Goal: Information Seeking & Learning: Find specific fact

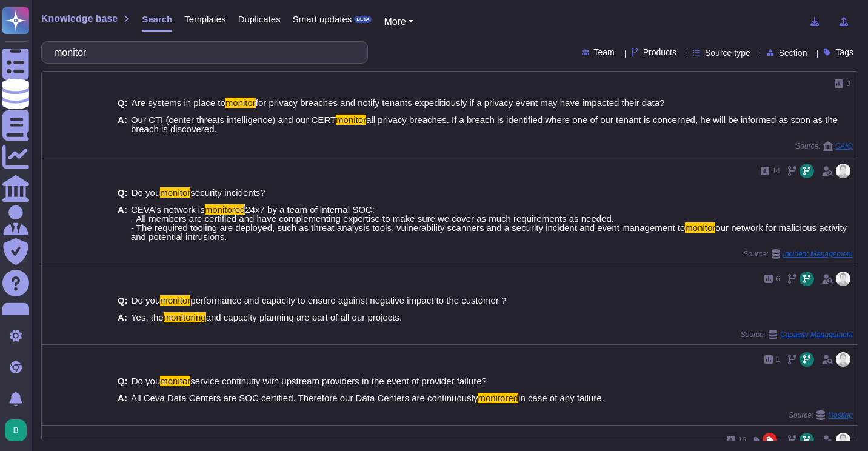
scroll to position [560, 0]
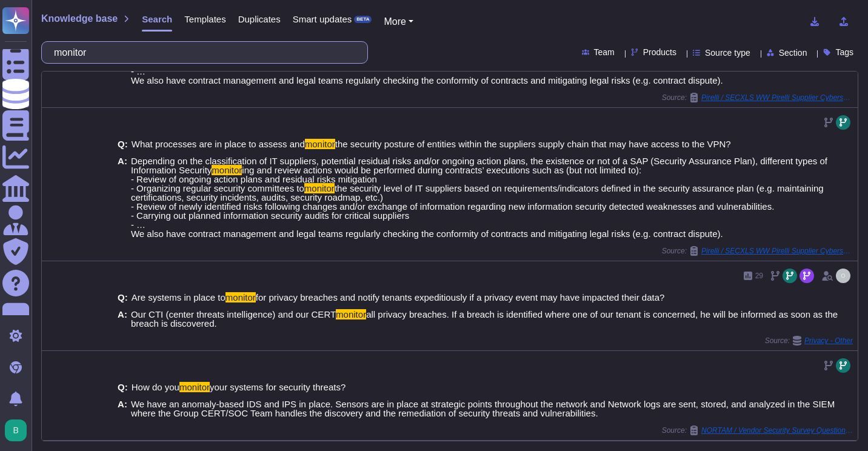
click at [108, 46] on input "monitor" at bounding box center [201, 52] width 307 height 21
click at [108, 47] on input "monitor" at bounding box center [201, 52] width 307 height 21
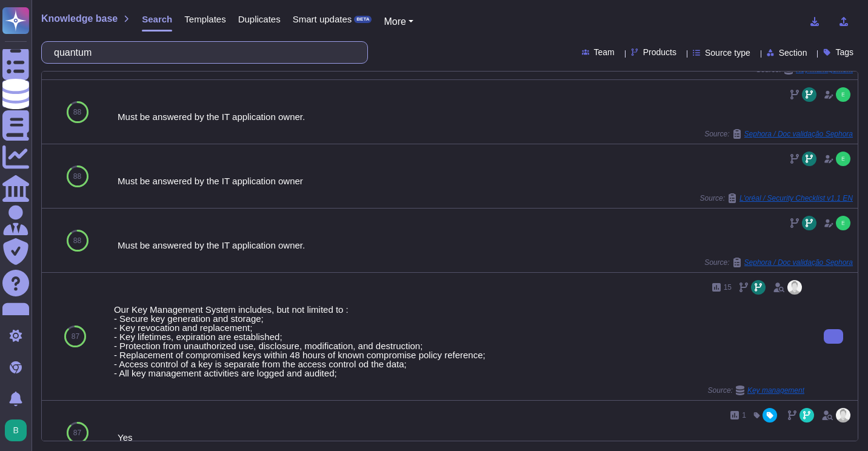
scroll to position [658, 0]
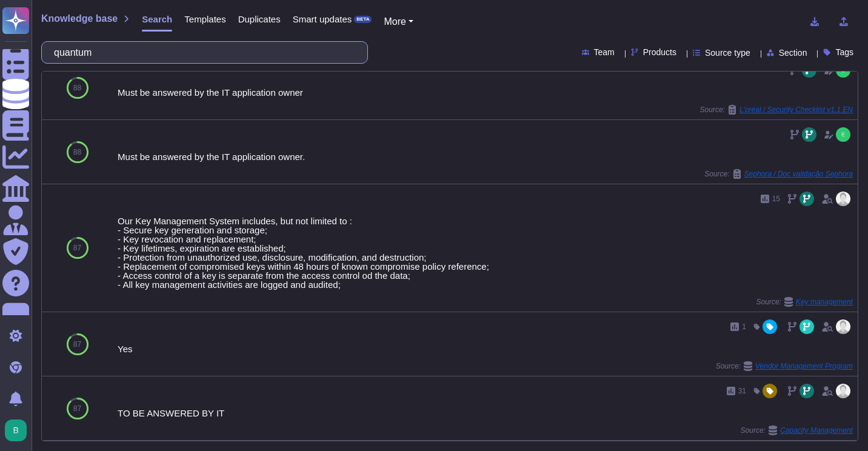
click at [202, 53] on input "quantum" at bounding box center [201, 52] width 307 height 21
click at [203, 53] on input "quantum" at bounding box center [201, 52] width 307 height 21
click at [204, 52] on input "quantum" at bounding box center [201, 52] width 307 height 21
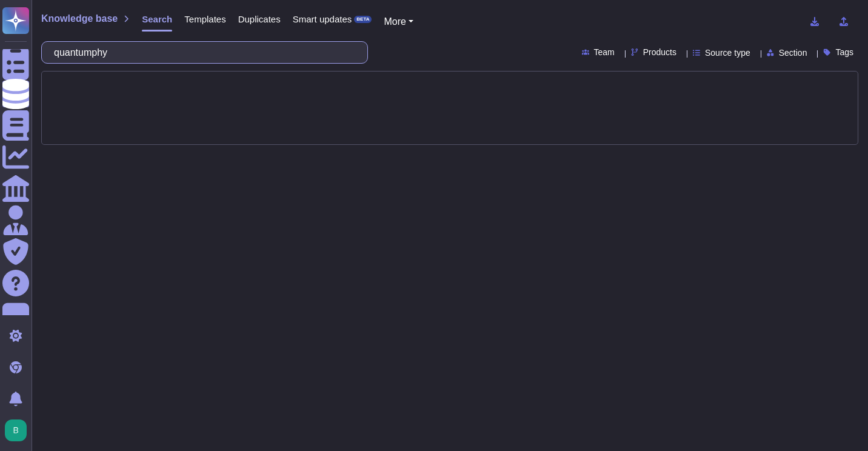
type input "quantumphys"
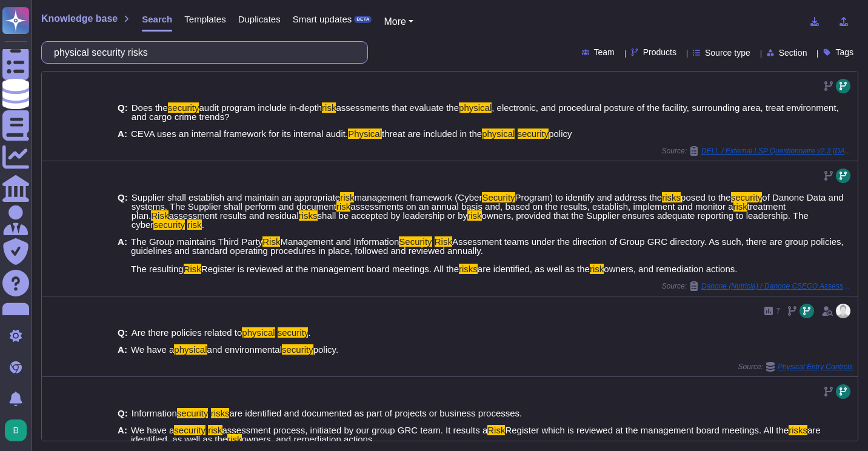
click at [169, 53] on input "physical security risks" at bounding box center [201, 52] width 307 height 21
click at [169, 52] on input "physical security risks" at bounding box center [201, 52] width 307 height 21
click at [168, 52] on input "physical security risks" at bounding box center [201, 52] width 307 height 21
click at [168, 53] on input "physical security risks" at bounding box center [201, 52] width 307 height 21
click at [180, 51] on input "physical security risks" at bounding box center [201, 52] width 307 height 21
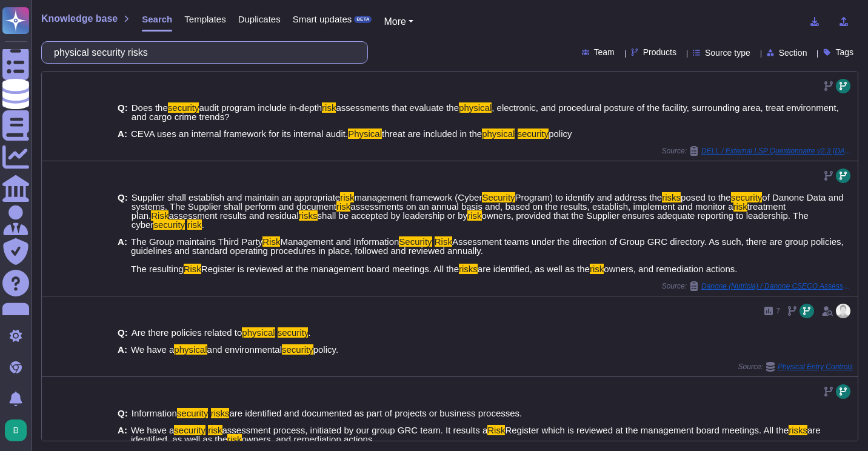
click at [180, 51] on input "physical security risks" at bounding box center [201, 52] width 307 height 21
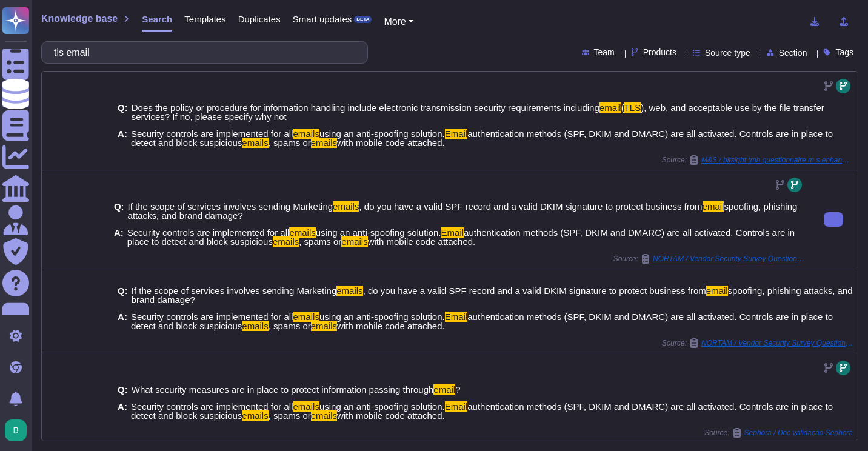
type input "tls email"
